Goal: Task Accomplishment & Management: Use online tool/utility

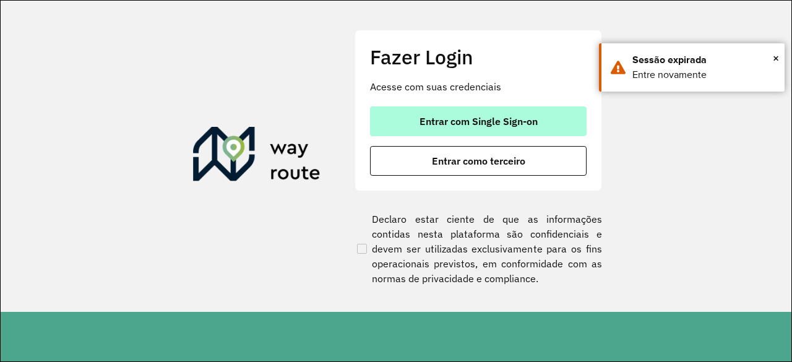
click at [405, 117] on button "Entrar com Single Sign-on" at bounding box center [478, 121] width 217 height 30
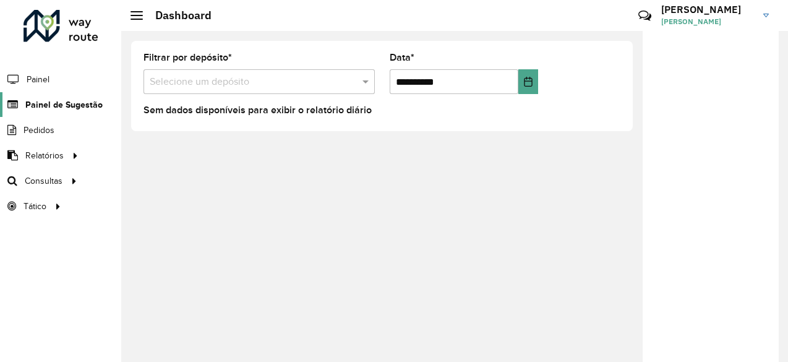
click at [71, 101] on span "Painel de Sugestão" at bounding box center [63, 104] width 77 height 13
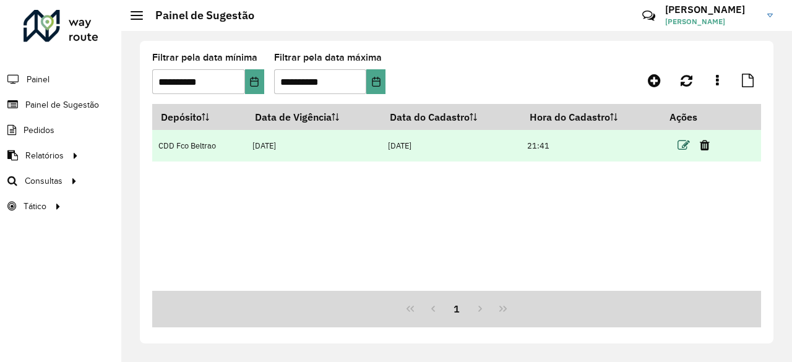
click at [686, 149] on icon at bounding box center [683, 145] width 12 height 12
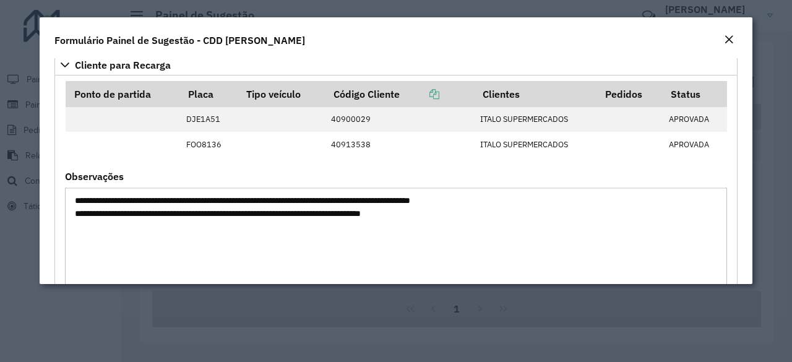
scroll to position [384, 0]
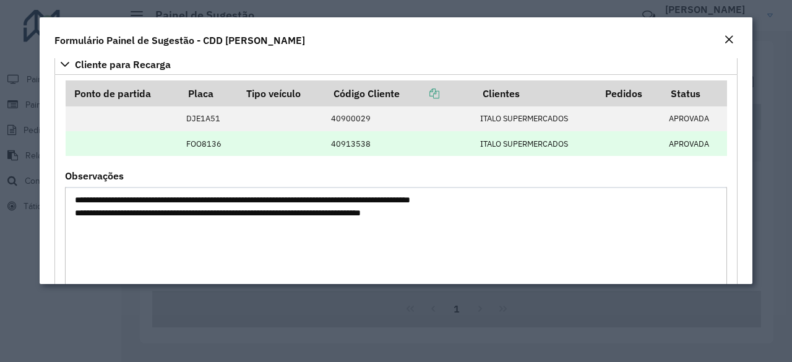
click at [306, 139] on td at bounding box center [281, 143] width 87 height 25
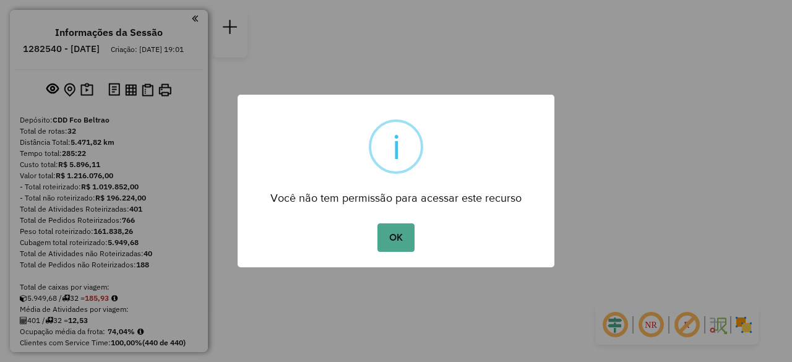
click at [396, 257] on div "× i Você não tem permissão para acessar este recurso OK No Cancel" at bounding box center [396, 181] width 317 height 173
click at [390, 216] on div "× i Você não tem permissão para acessar este recurso OK No Cancel" at bounding box center [396, 181] width 317 height 173
click at [417, 243] on div "OK No Cancel" at bounding box center [396, 237] width 317 height 35
click at [388, 237] on button "OK" at bounding box center [395, 237] width 36 height 28
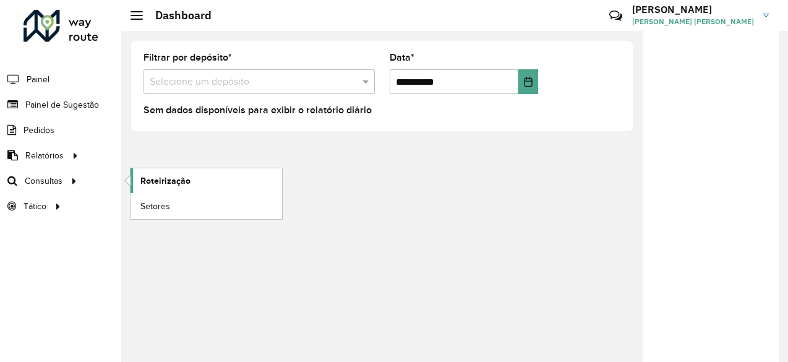
click at [155, 182] on span "Roteirização" at bounding box center [165, 180] width 50 height 13
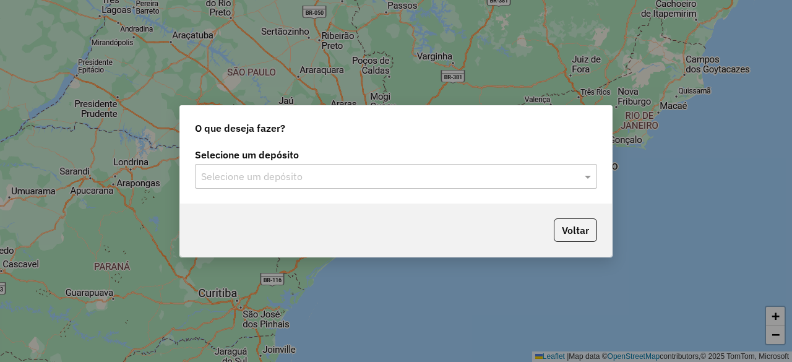
click at [383, 175] on input "text" at bounding box center [383, 176] width 365 height 15
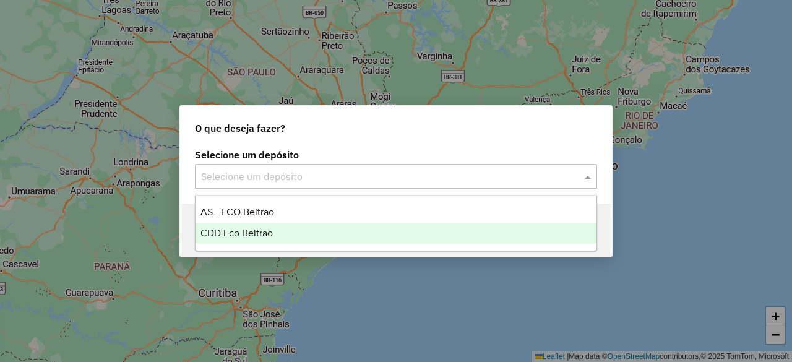
click at [297, 234] on div "CDD Fco Beltrao" at bounding box center [395, 233] width 400 height 21
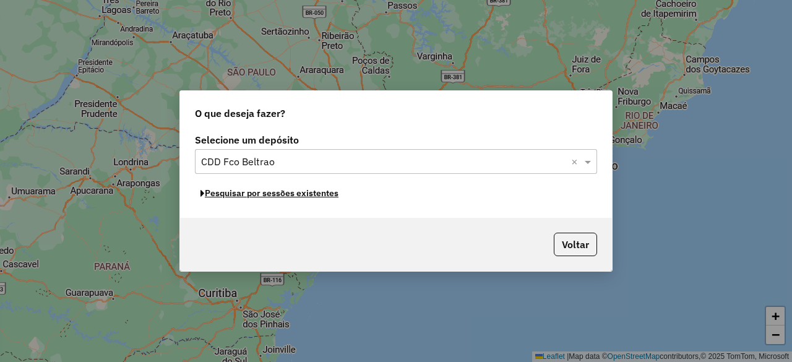
click at [266, 195] on button "Pesquisar por sessões existentes" at bounding box center [269, 193] width 149 height 19
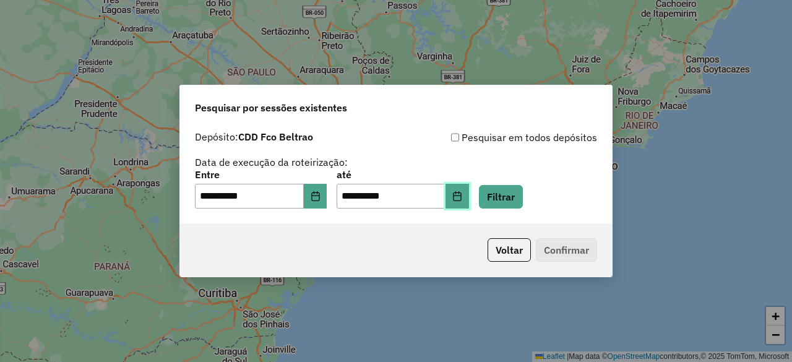
click at [461, 196] on icon "Choose Date" at bounding box center [457, 196] width 8 height 10
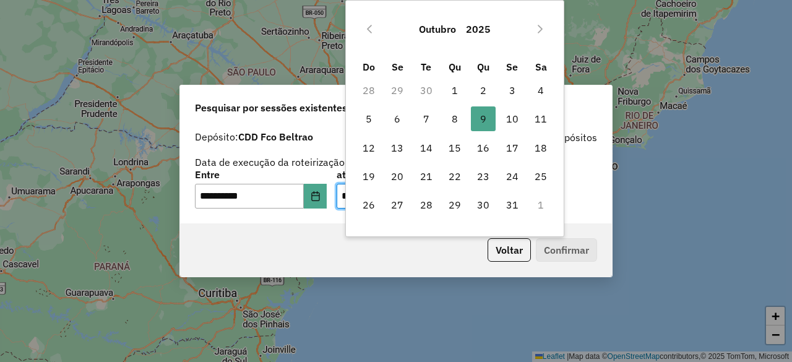
click at [512, 134] on td "17" at bounding box center [512, 148] width 28 height 28
click at [510, 127] on span "10" at bounding box center [512, 118] width 25 height 25
type input "**********"
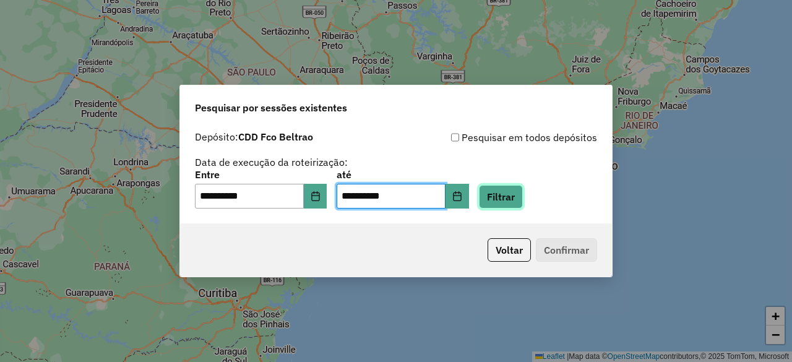
click at [510, 199] on button "Filtrar" at bounding box center [501, 197] width 44 height 24
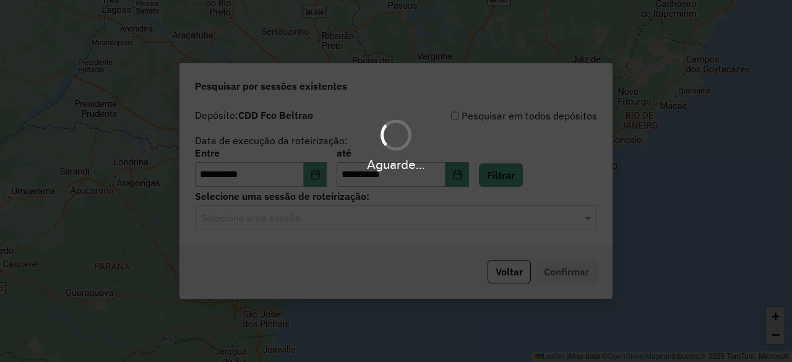
click at [309, 231] on div "**********" at bounding box center [396, 174] width 432 height 142
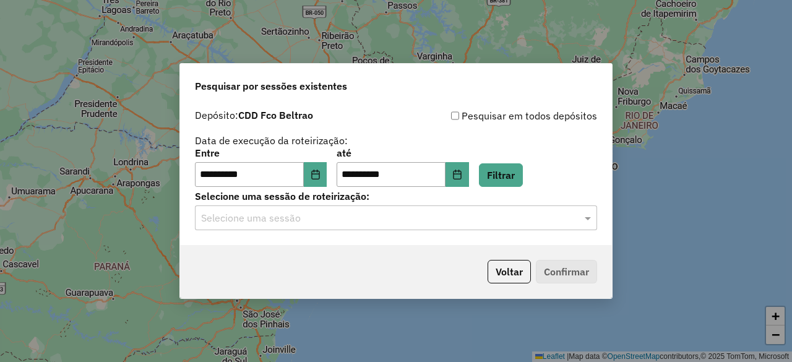
click at [309, 231] on div "**********" at bounding box center [396, 174] width 432 height 142
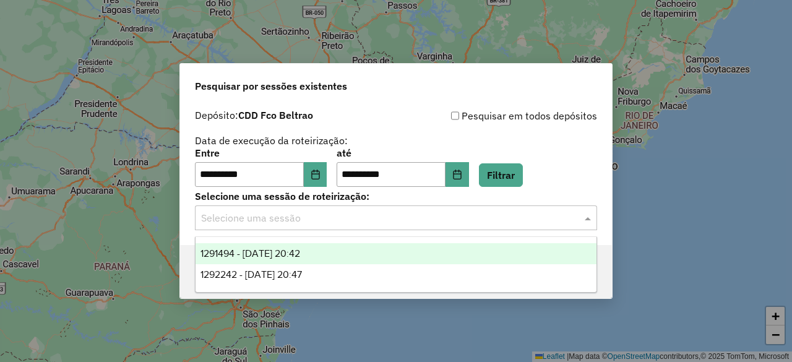
click at [295, 225] on div "Selecione uma sessão" at bounding box center [396, 217] width 402 height 25
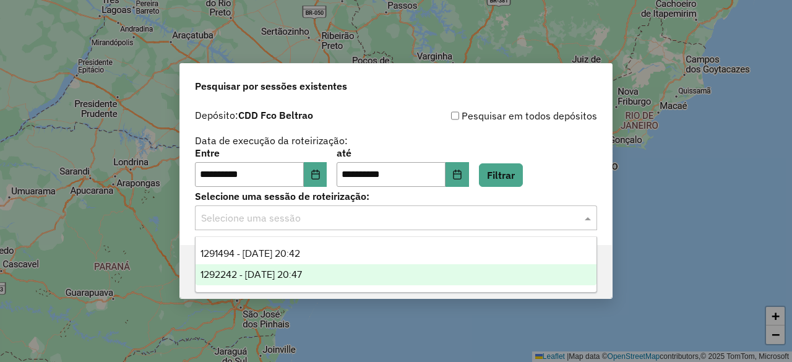
click at [281, 265] on div "1292242 - [DATE] 20:47" at bounding box center [395, 274] width 400 height 21
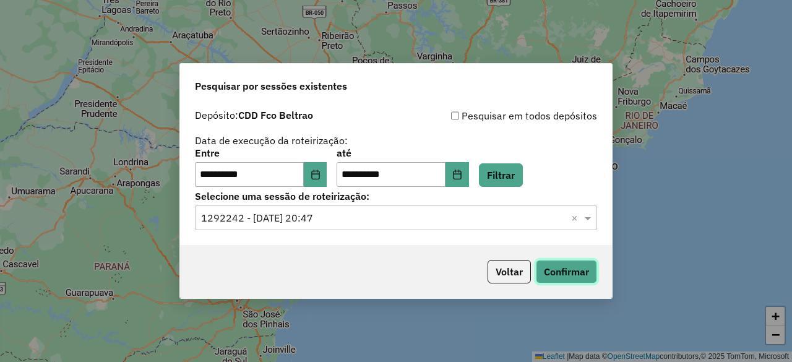
click at [543, 264] on button "Confirmar" at bounding box center [566, 272] width 61 height 24
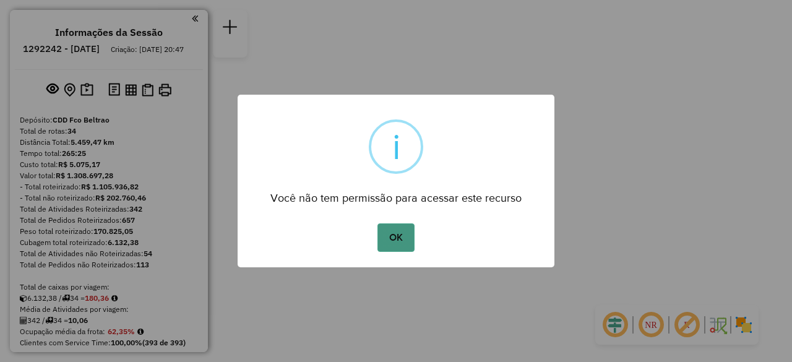
click at [395, 239] on button "OK" at bounding box center [395, 237] width 36 height 28
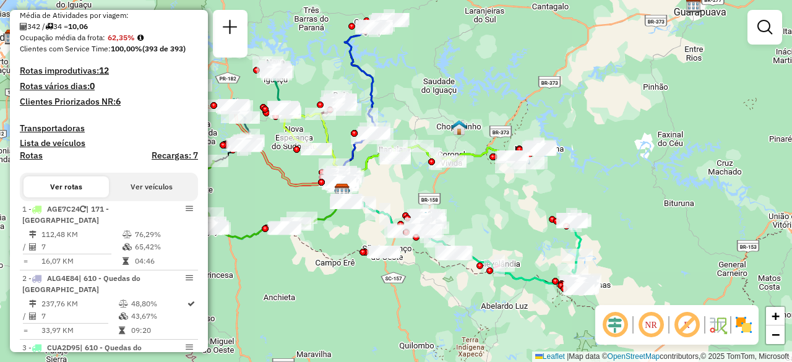
scroll to position [345, 0]
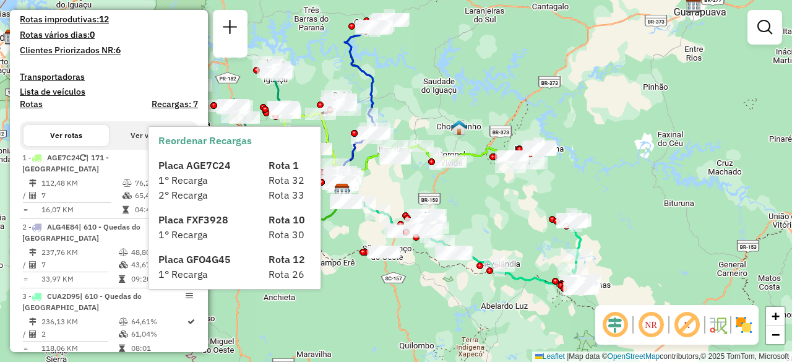
click at [169, 109] on h4 "Recargas: 7" at bounding box center [175, 104] width 46 height 11
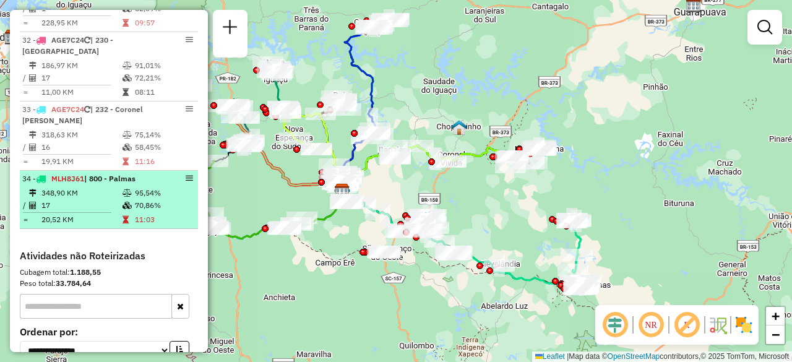
scroll to position [2593, 0]
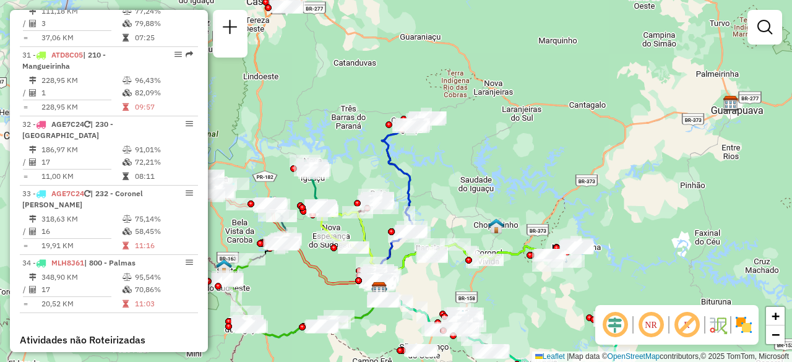
drag, startPoint x: 531, startPoint y: 121, endPoint x: 584, endPoint y: 70, distance: 73.1
click at [584, 70] on div "Janela de atendimento Grade de atendimento Capacidade Transportadoras Veículos …" at bounding box center [396, 181] width 792 height 362
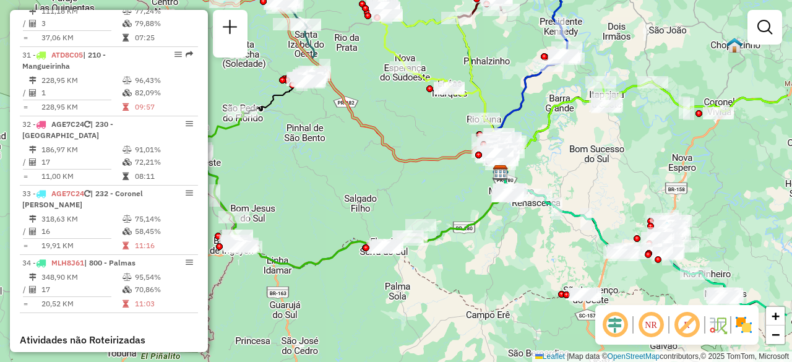
drag, startPoint x: 516, startPoint y: 171, endPoint x: 392, endPoint y: 185, distance: 124.5
click at [392, 185] on div "Janela de atendimento Grade de atendimento Capacidade Transportadoras Veículos …" at bounding box center [396, 181] width 792 height 362
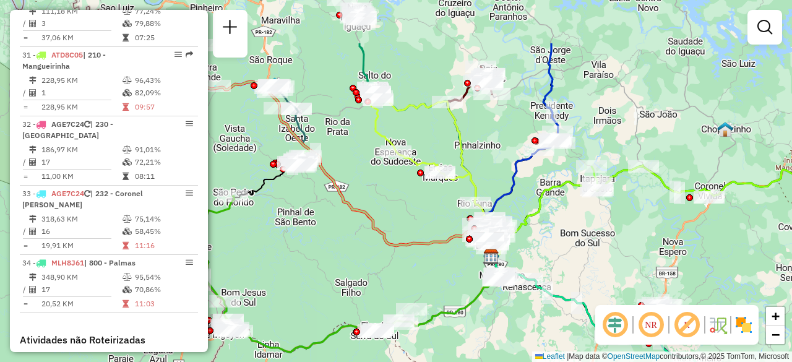
drag, startPoint x: 386, startPoint y: 152, endPoint x: 416, endPoint y: 231, distance: 84.8
click at [416, 231] on div "Janela de atendimento Grade de atendimento Capacidade Transportadoras Veículos …" at bounding box center [396, 181] width 792 height 362
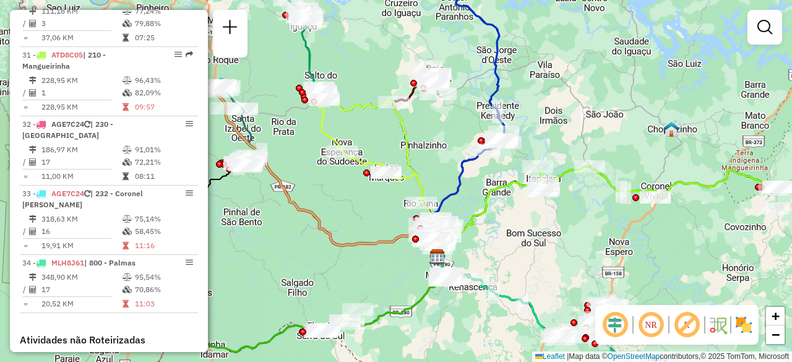
drag, startPoint x: 387, startPoint y: 226, endPoint x: 296, endPoint y: 145, distance: 122.3
click at [296, 145] on div "Janela de atendimento Grade de atendimento Capacidade Transportadoras Veículos …" at bounding box center [396, 181] width 792 height 362
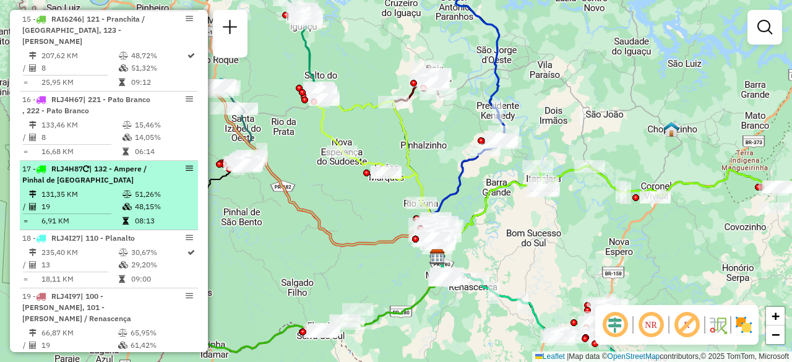
scroll to position [1456, 0]
